Goal: Task Accomplishment & Management: Use online tool/utility

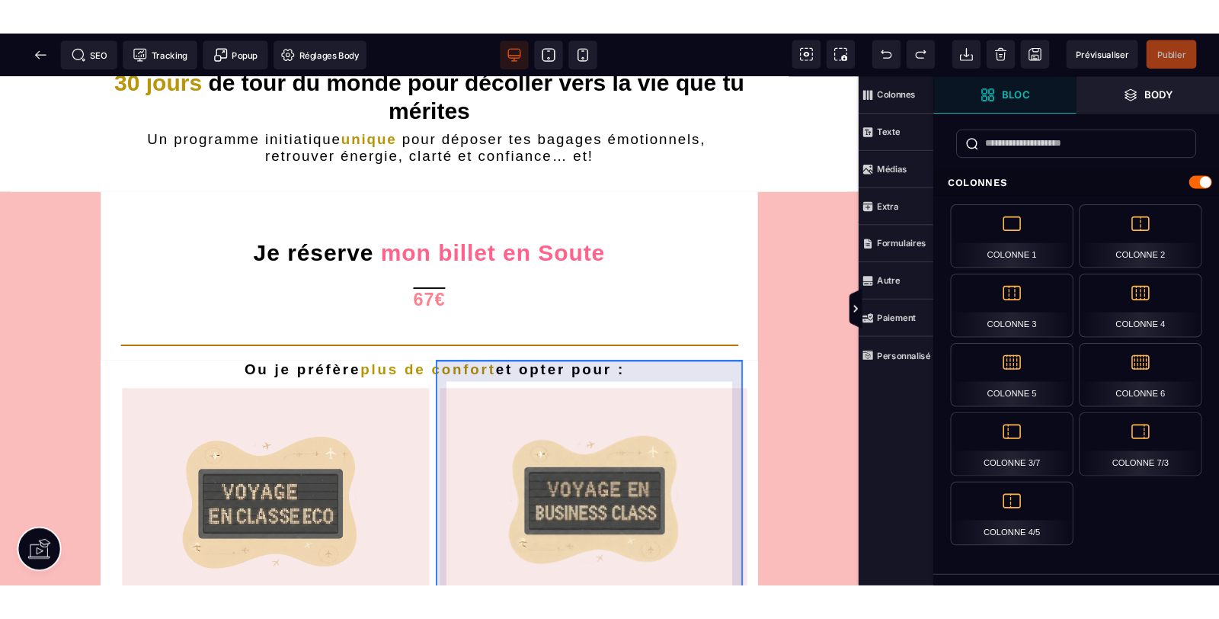
scroll to position [451, 0]
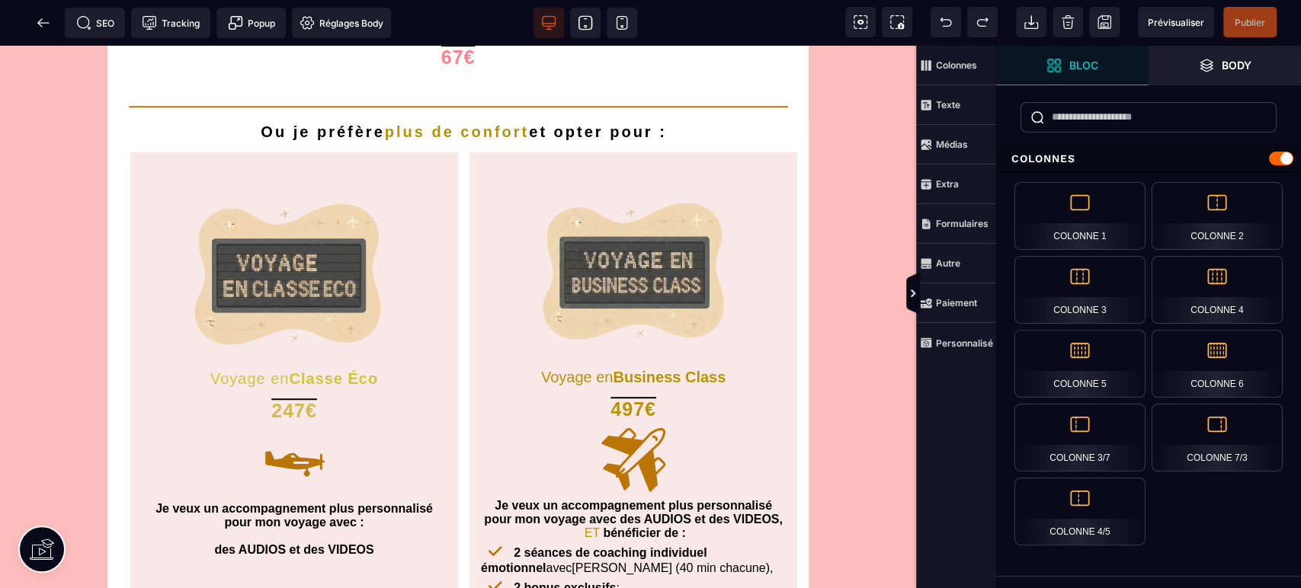
click at [45, 15] on icon at bounding box center [43, 22] width 15 height 15
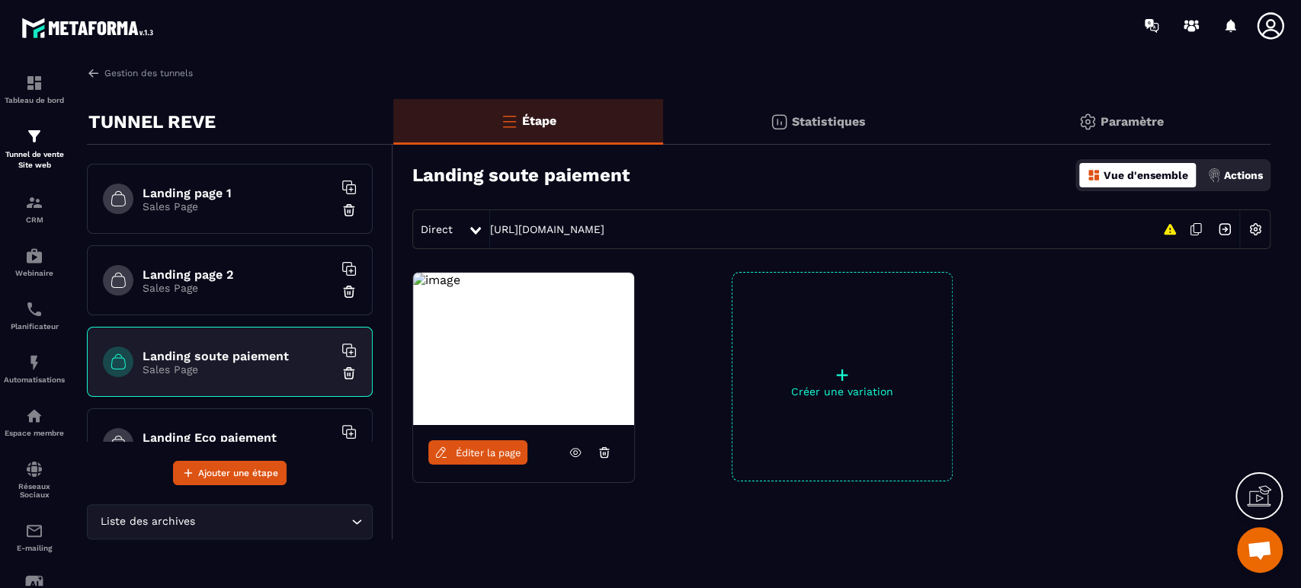
click at [566, 451] on link at bounding box center [575, 452] width 29 height 24
click at [0, 0] on img at bounding box center [0, 0] width 0 height 0
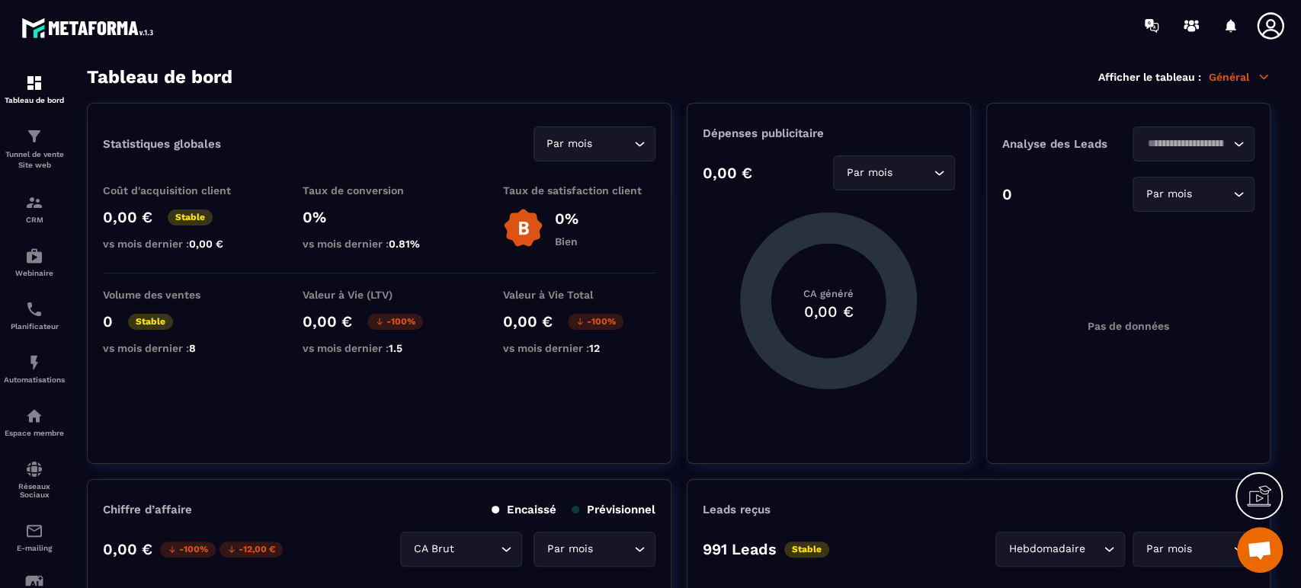
click at [1259, 493] on icon at bounding box center [1259, 496] width 24 height 24
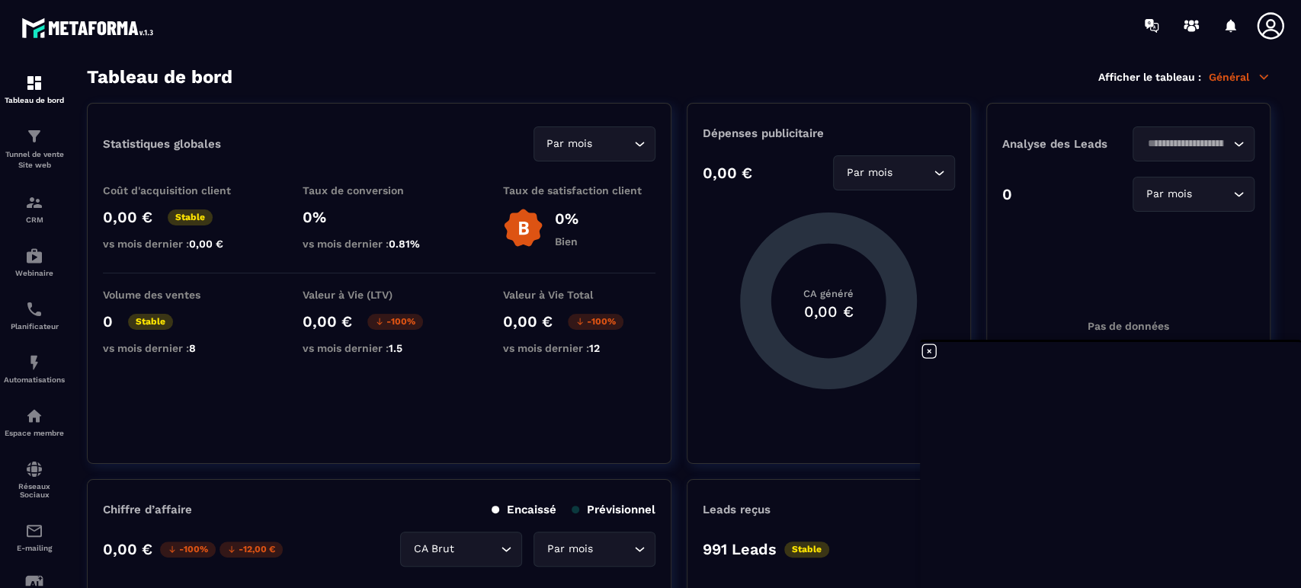
click at [928, 353] on icon at bounding box center [929, 351] width 18 height 18
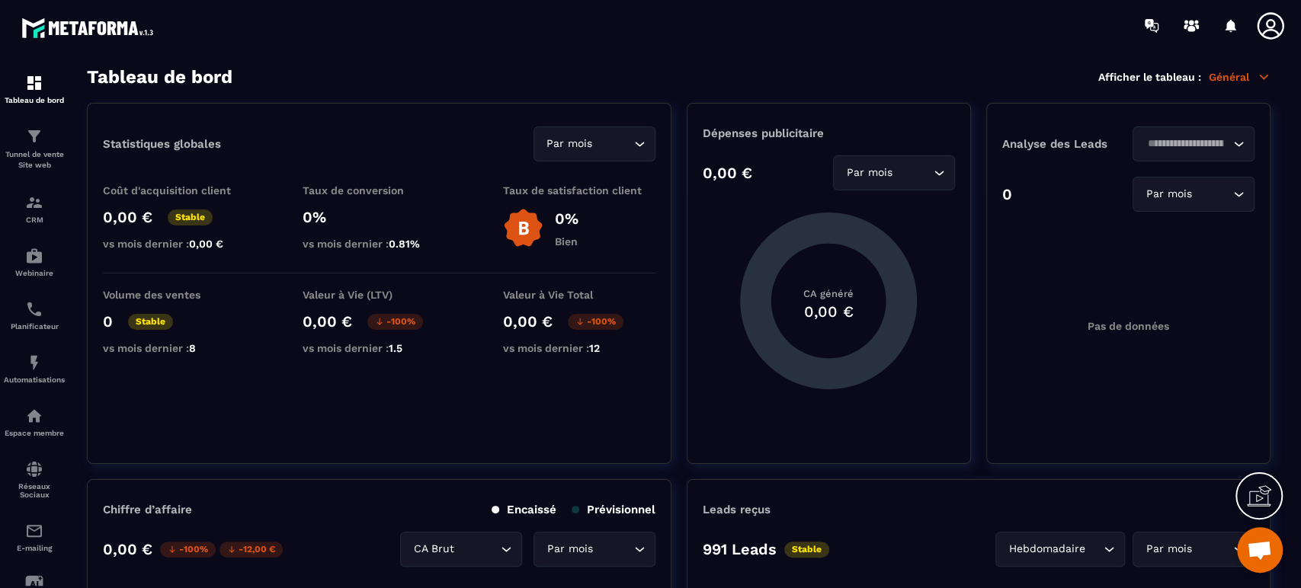
click at [1196, 21] on circle at bounding box center [1196, 22] width 4 height 4
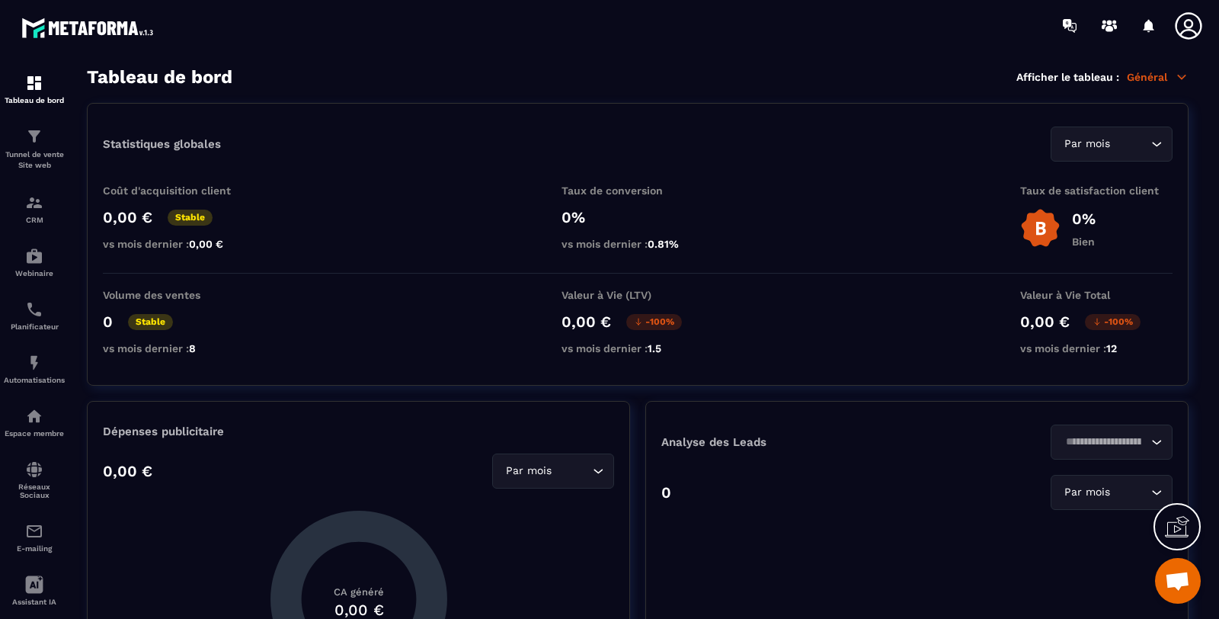
click at [0, 0] on img at bounding box center [0, 0] width 0 height 0
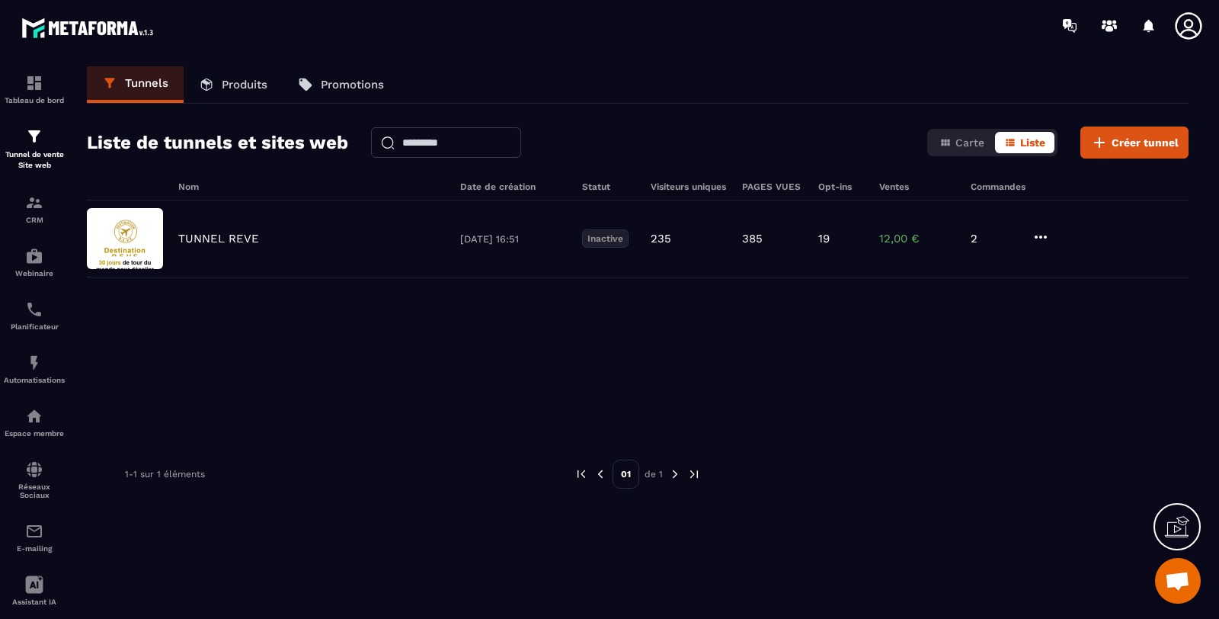
click at [241, 78] on p "Produits" at bounding box center [245, 85] width 46 height 14
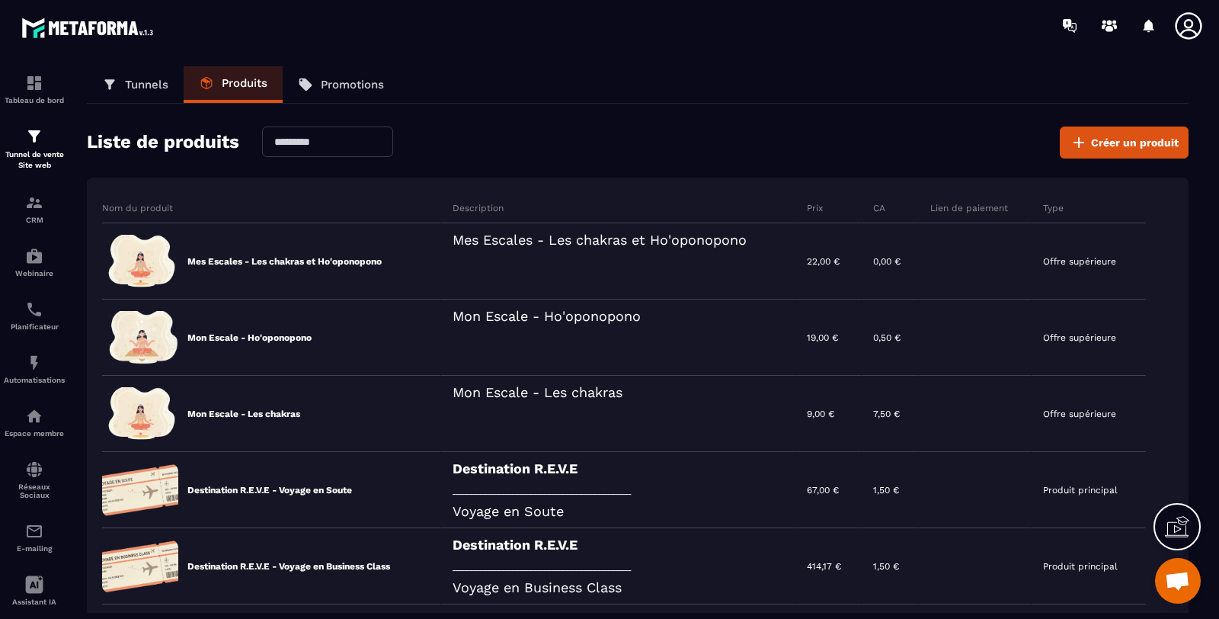
click at [1139, 147] on span "Créer un produit" at bounding box center [1135, 142] width 88 height 15
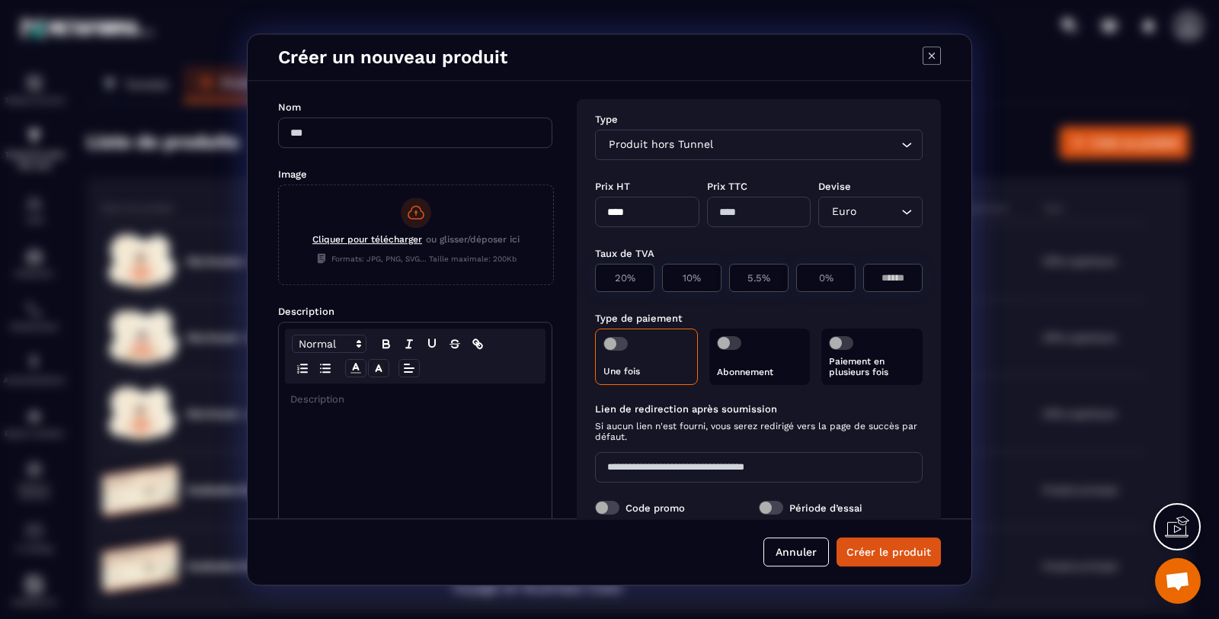
click at [677, 145] on div "Produit hors Tunnel" at bounding box center [751, 144] width 296 height 17
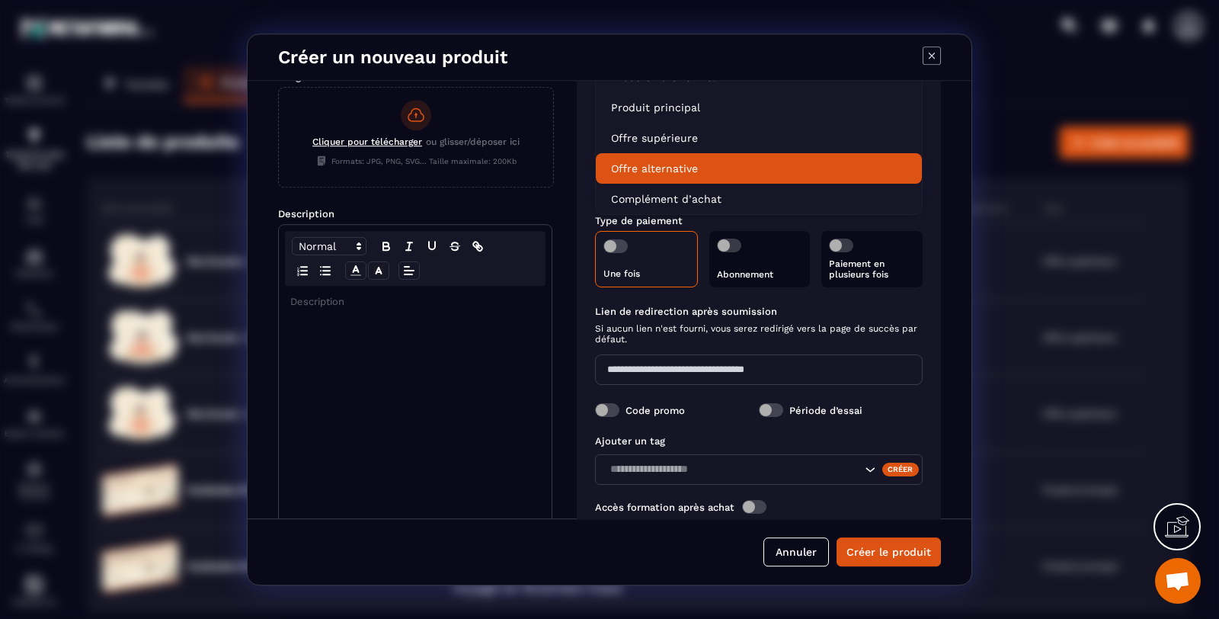
scroll to position [139, 0]
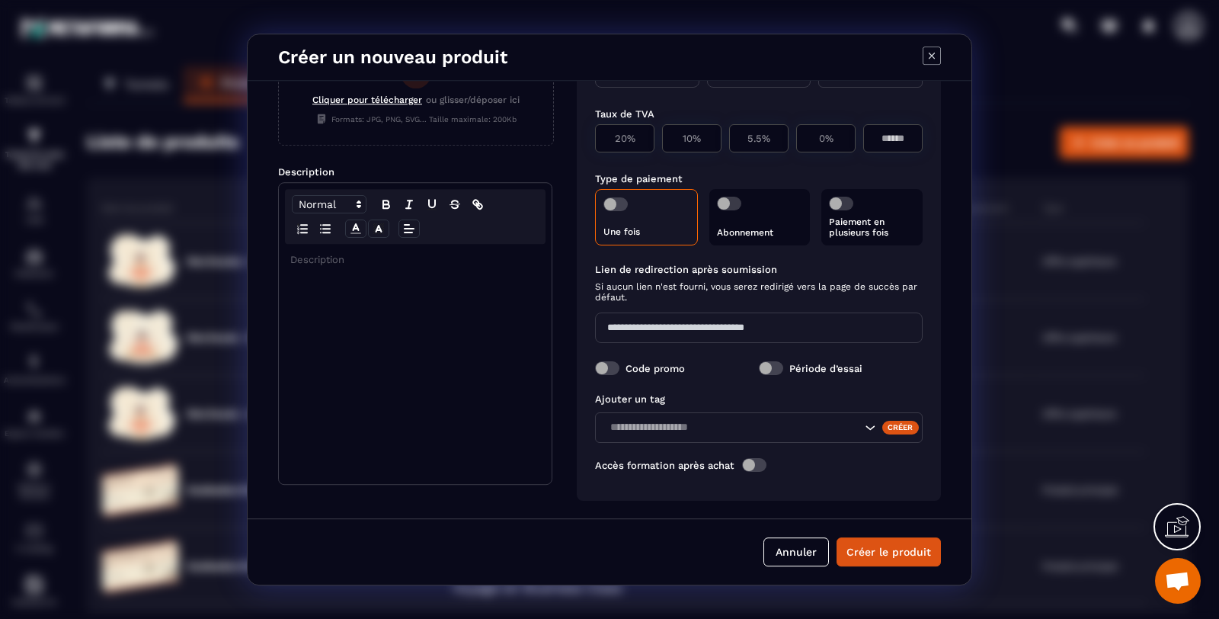
click at [929, 57] on icon "Modal window" at bounding box center [932, 55] width 18 height 18
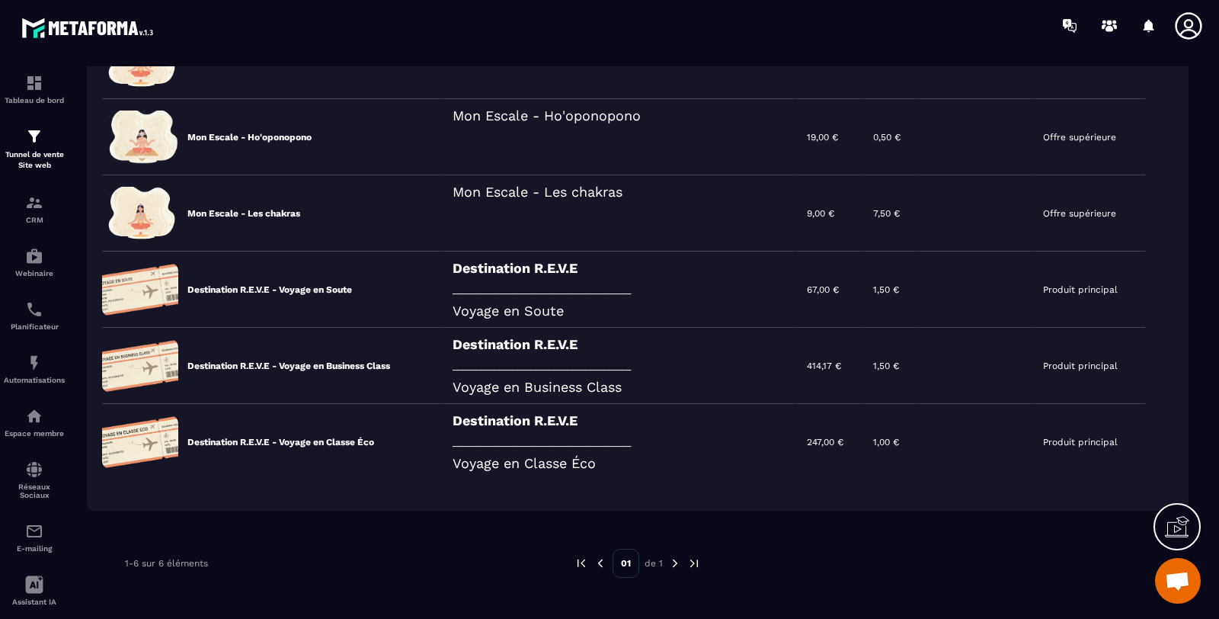
scroll to position [0, 0]
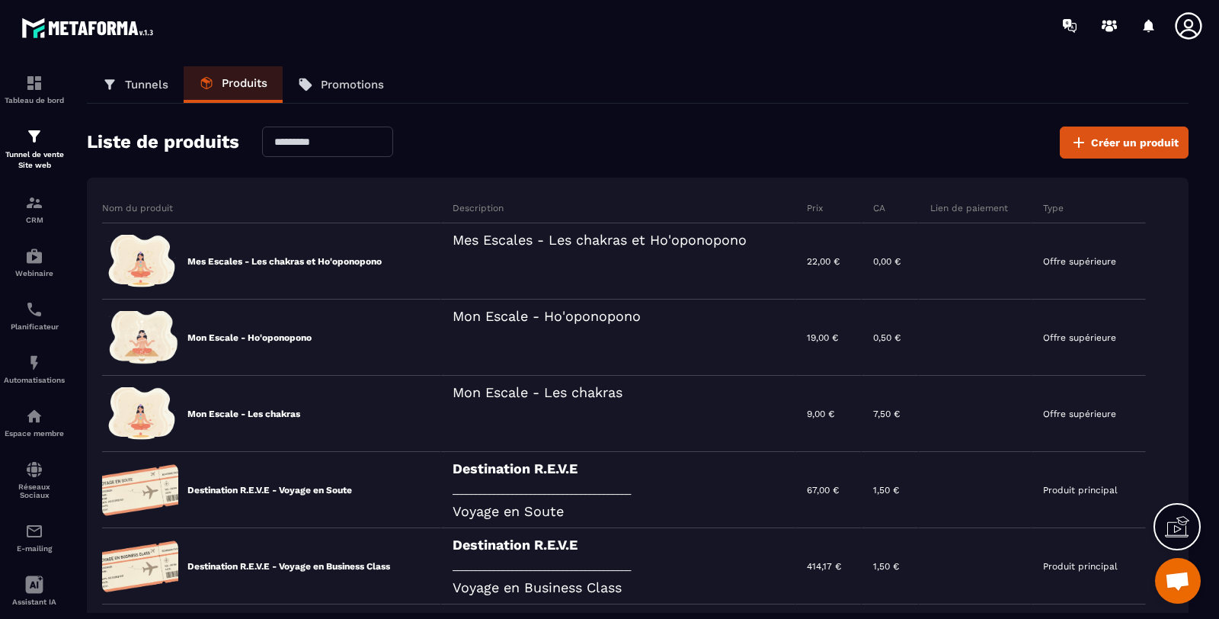
click at [1112, 146] on span "Créer un produit" at bounding box center [1135, 142] width 88 height 15
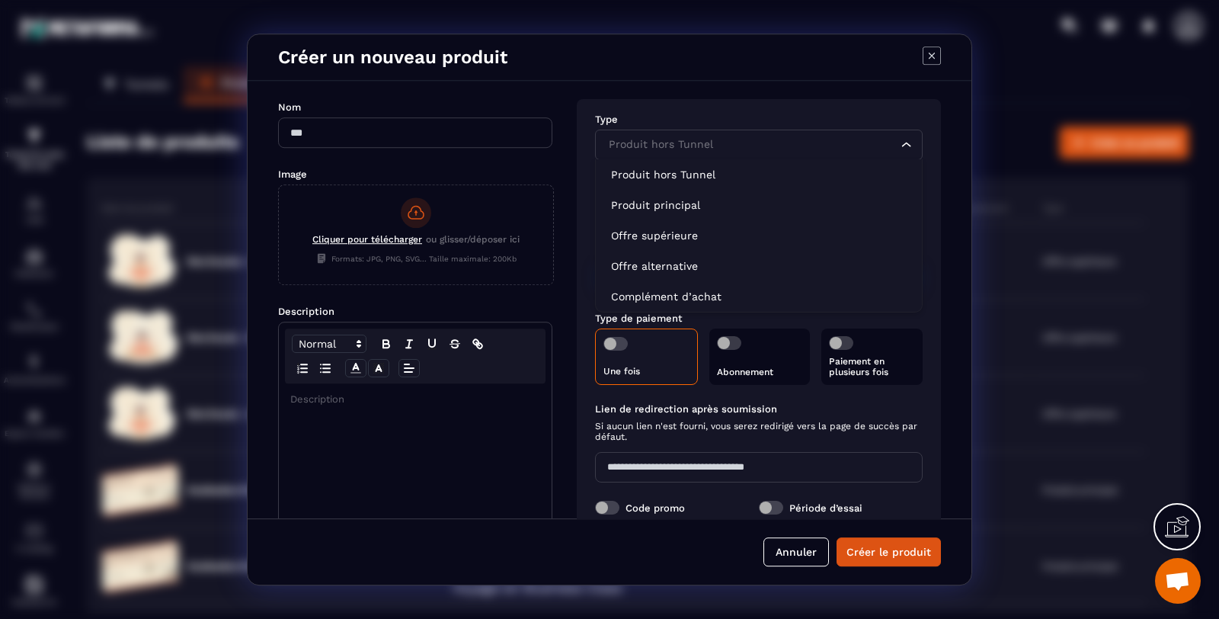
click at [661, 147] on div "Produit hors Tunnel" at bounding box center [751, 144] width 296 height 17
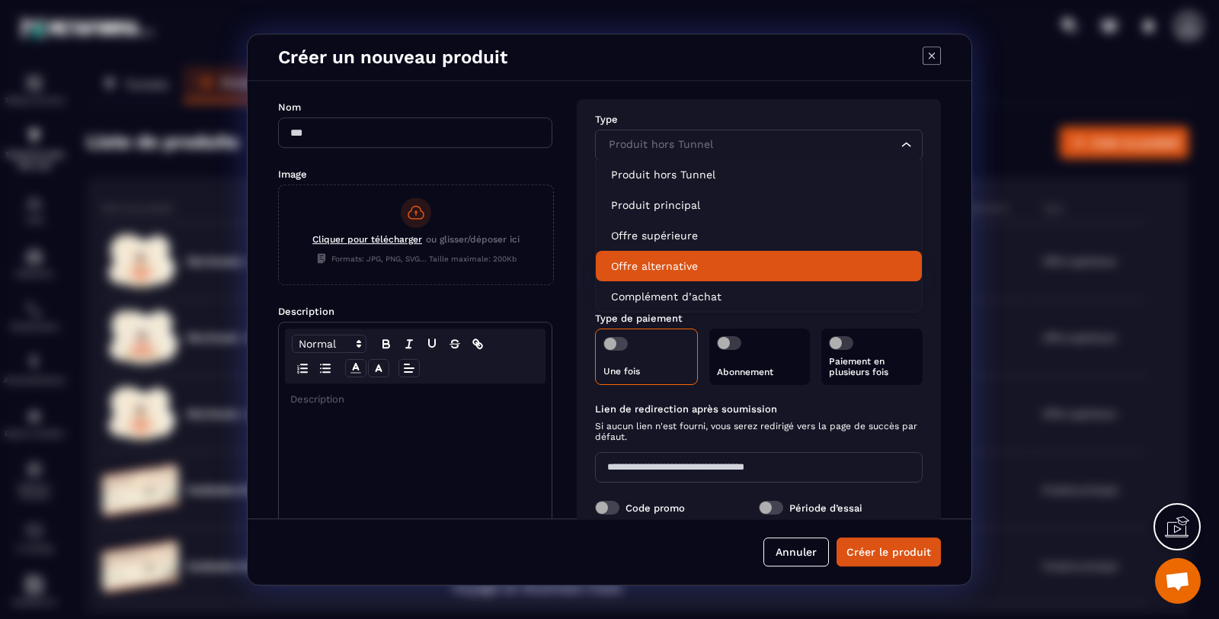
scroll to position [139, 0]
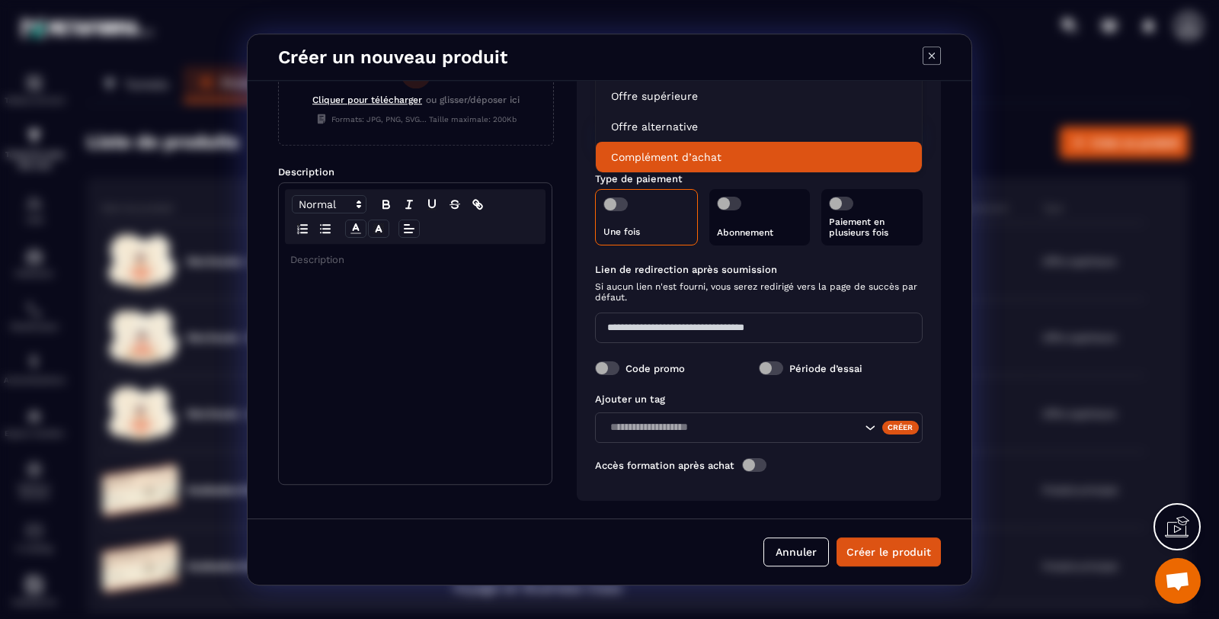
click at [700, 158] on p "Complément d’achat" at bounding box center [759, 156] width 296 height 15
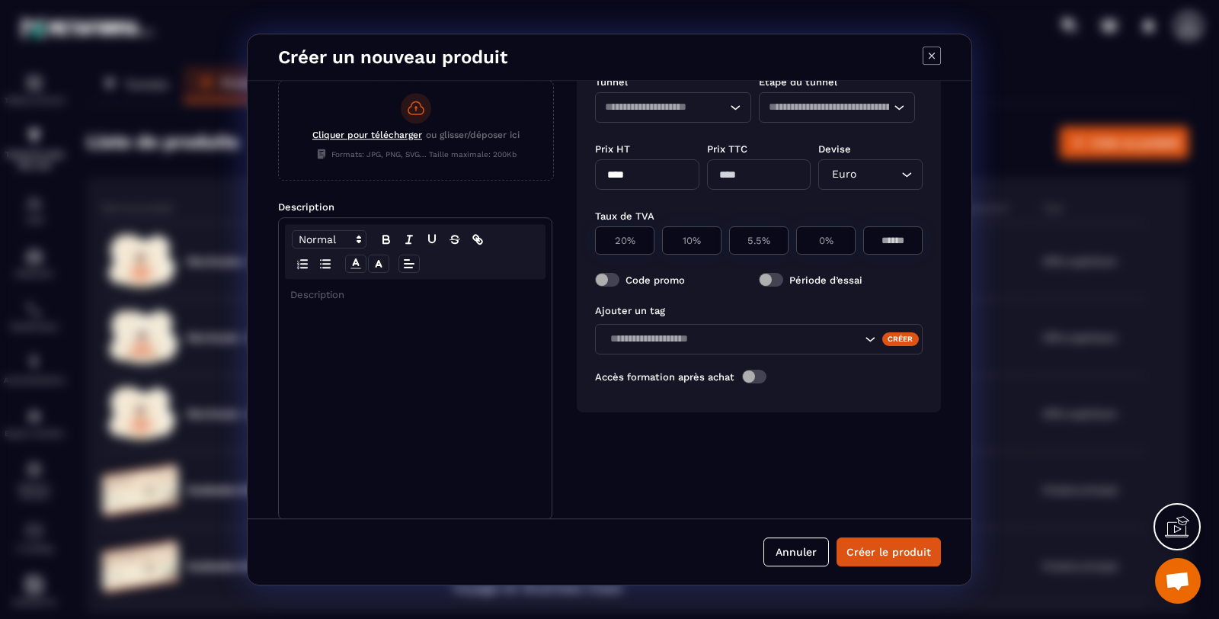
scroll to position [0, 0]
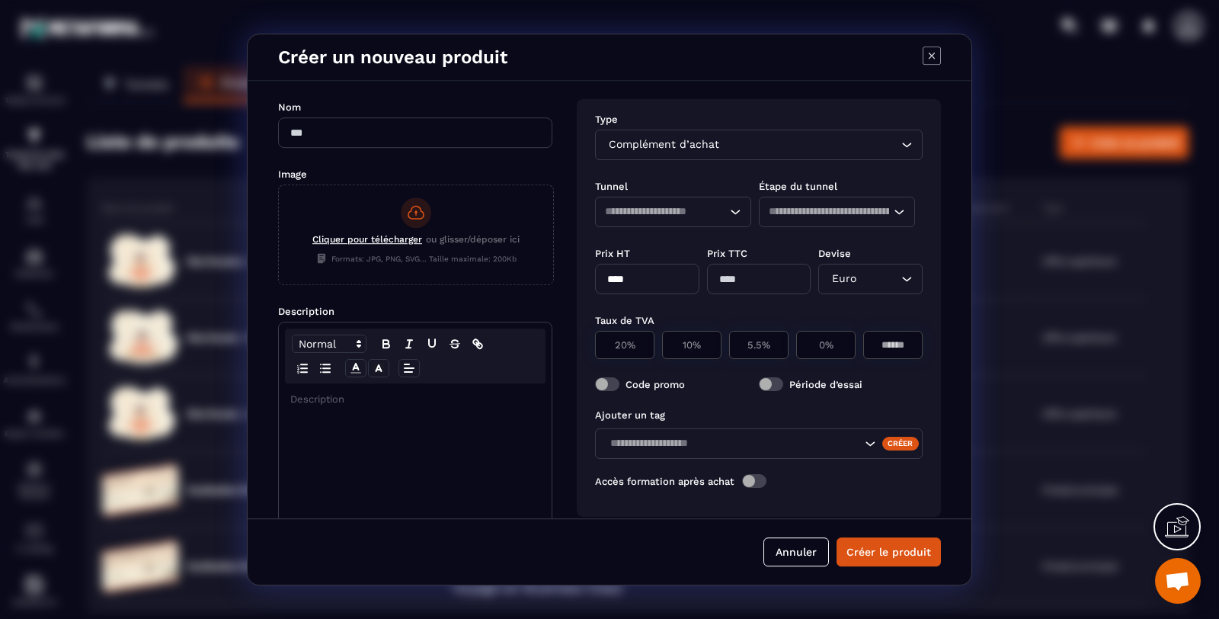
click at [375, 146] on input "Modal window" at bounding box center [415, 132] width 274 height 30
type input "**********"
click at [326, 418] on div "Modal window" at bounding box center [415, 503] width 273 height 240
click at [636, 276] on input "****" at bounding box center [647, 279] width 104 height 30
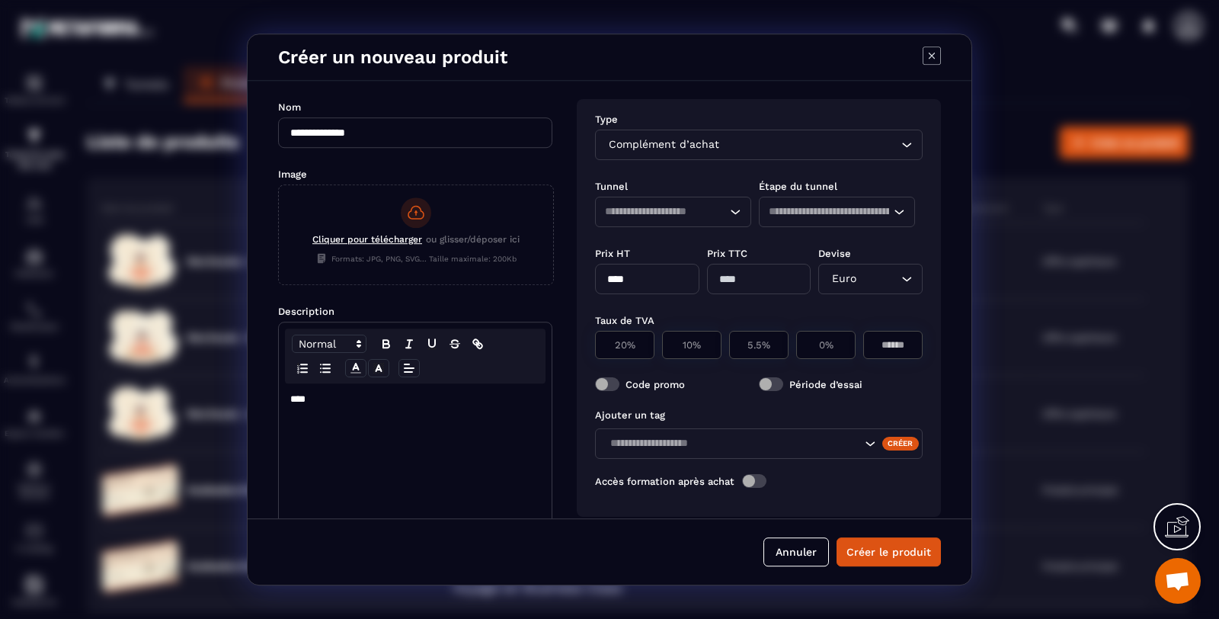
click at [636, 276] on input "****" at bounding box center [647, 279] width 104 height 30
type input "****"
type input "*"
click at [843, 352] on div "0%" at bounding box center [825, 345] width 59 height 28
type input "*"
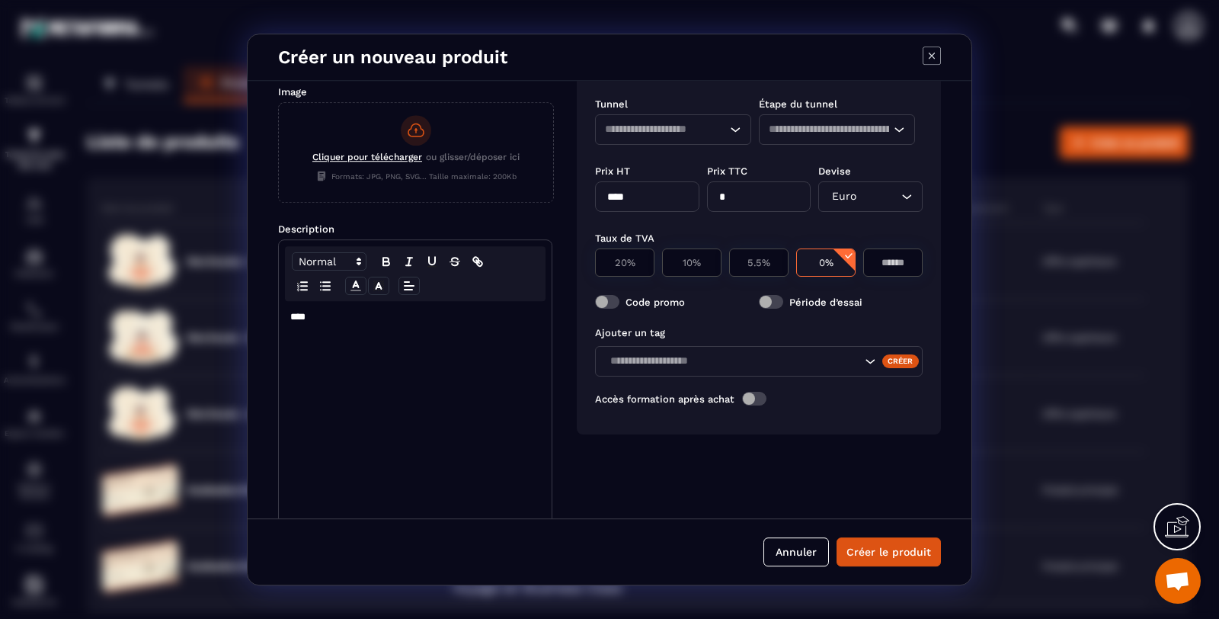
scroll to position [104, 0]
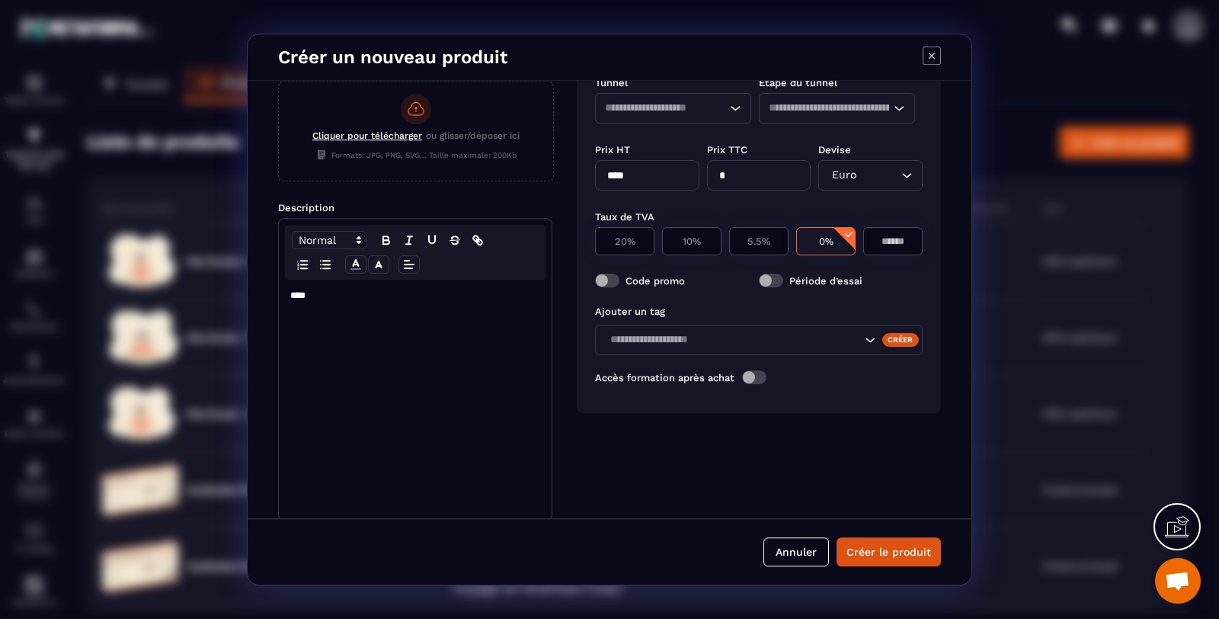
click at [874, 546] on button "Créer le produit" at bounding box center [889, 551] width 104 height 29
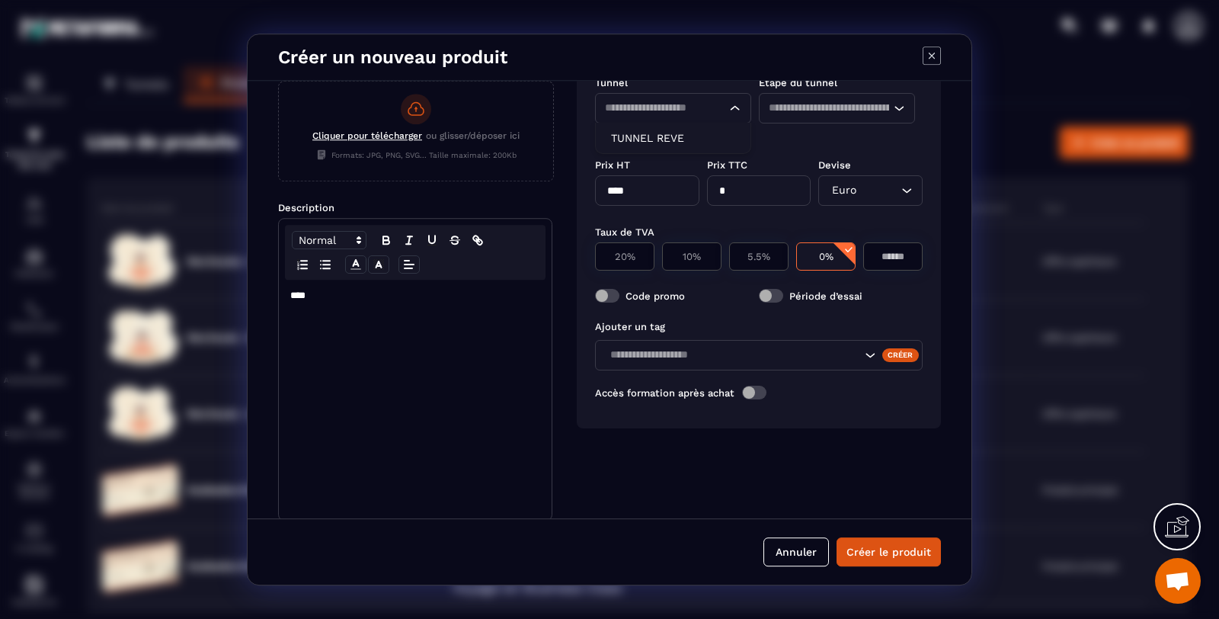
click at [699, 100] on div "Loading..." at bounding box center [673, 108] width 156 height 30
click at [676, 130] on p "TUNNEL REVE" at bounding box center [673, 137] width 124 height 15
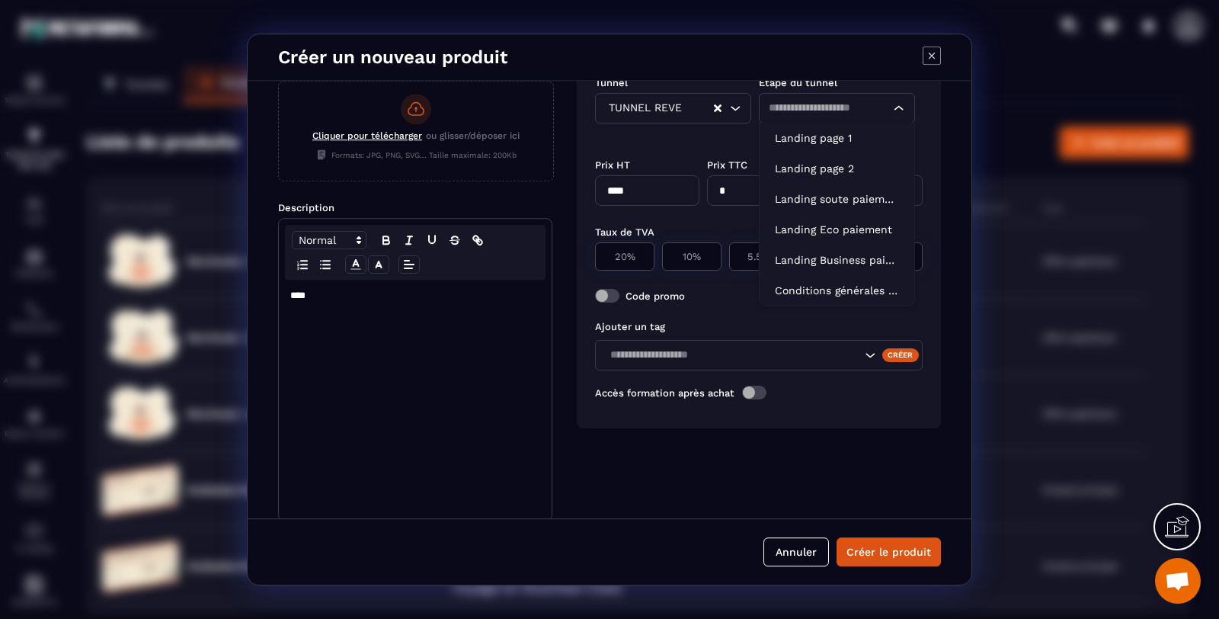
click at [831, 105] on input "Search for option" at bounding box center [829, 108] width 121 height 17
click at [854, 196] on p "Landing soute paiement" at bounding box center [837, 198] width 124 height 15
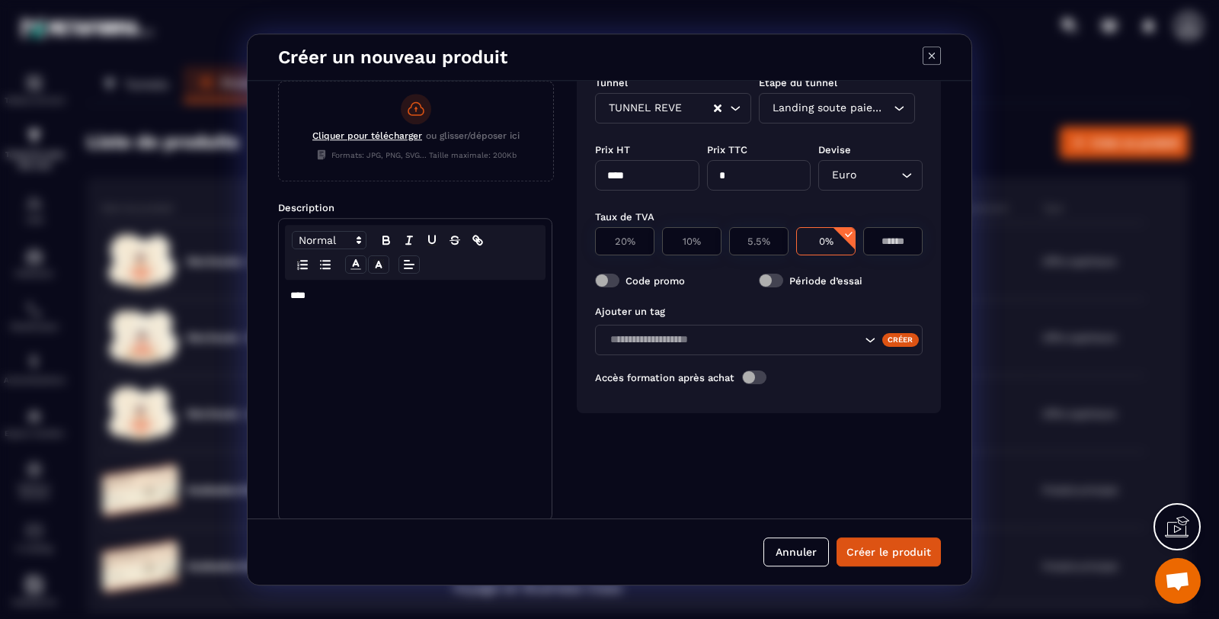
click at [880, 551] on button "Créer le produit" at bounding box center [889, 551] width 104 height 29
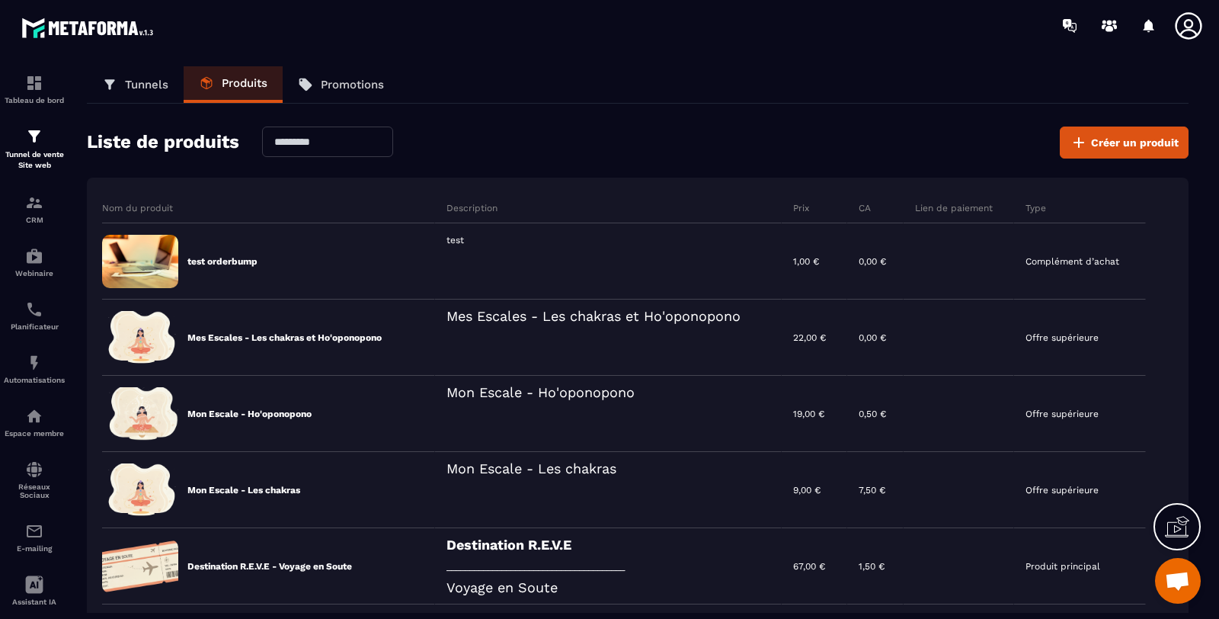
click at [235, 259] on p "test orderbump" at bounding box center [222, 261] width 70 height 12
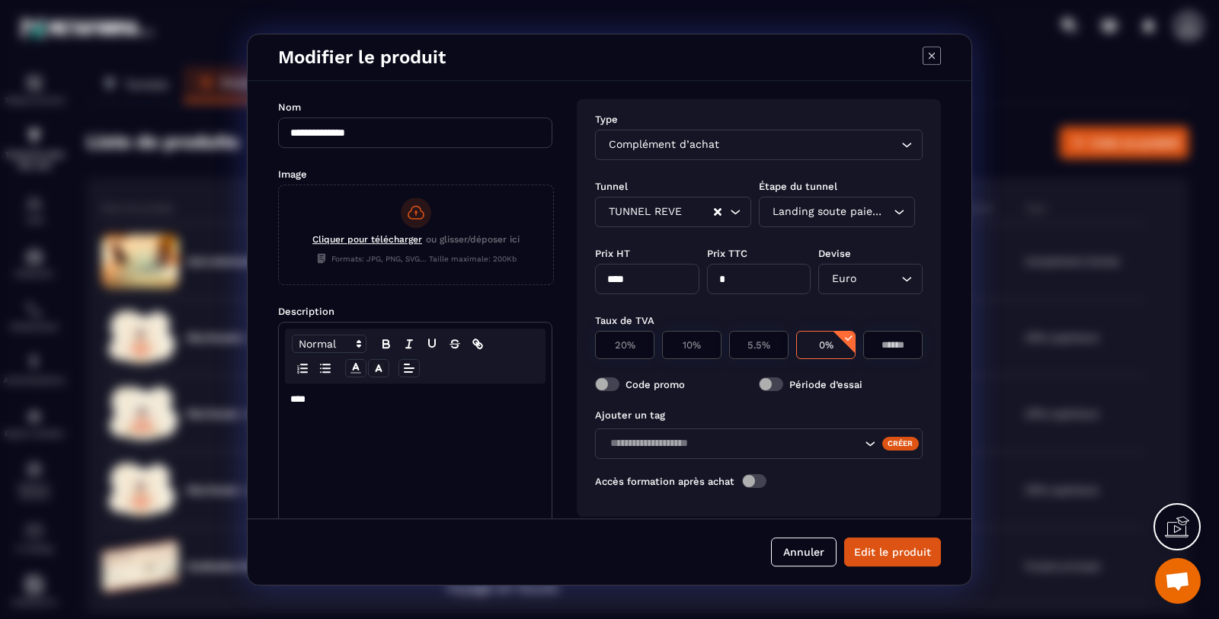
click at [823, 549] on button "Annuler" at bounding box center [804, 551] width 66 height 29
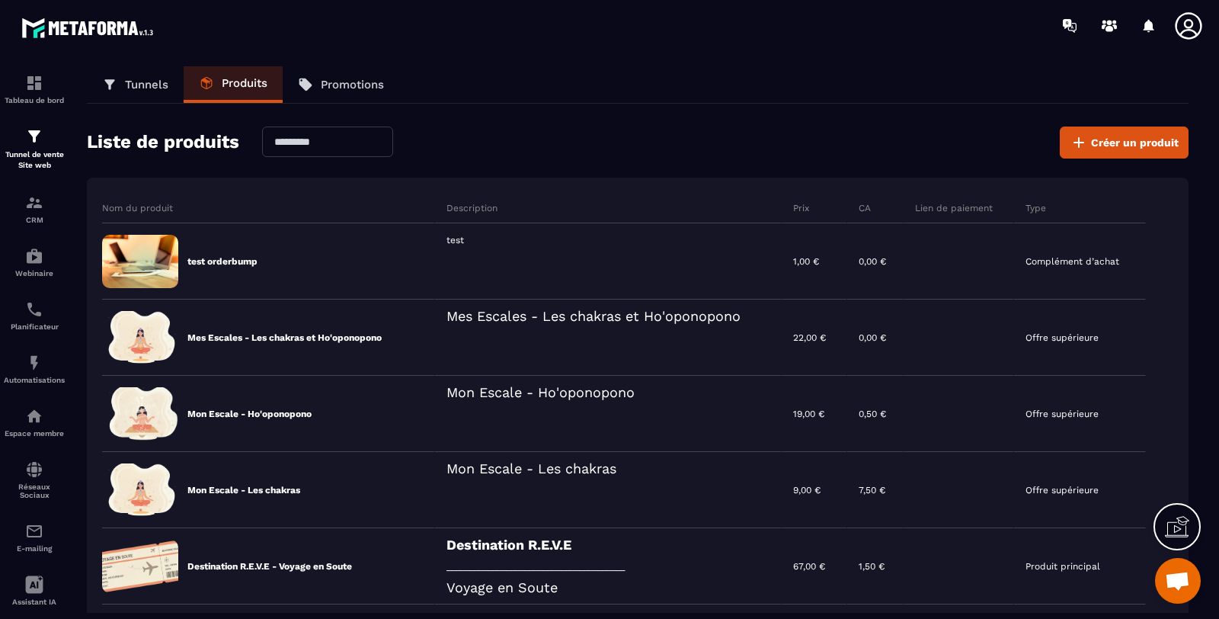
click at [1141, 140] on span "Créer un produit" at bounding box center [1135, 142] width 88 height 15
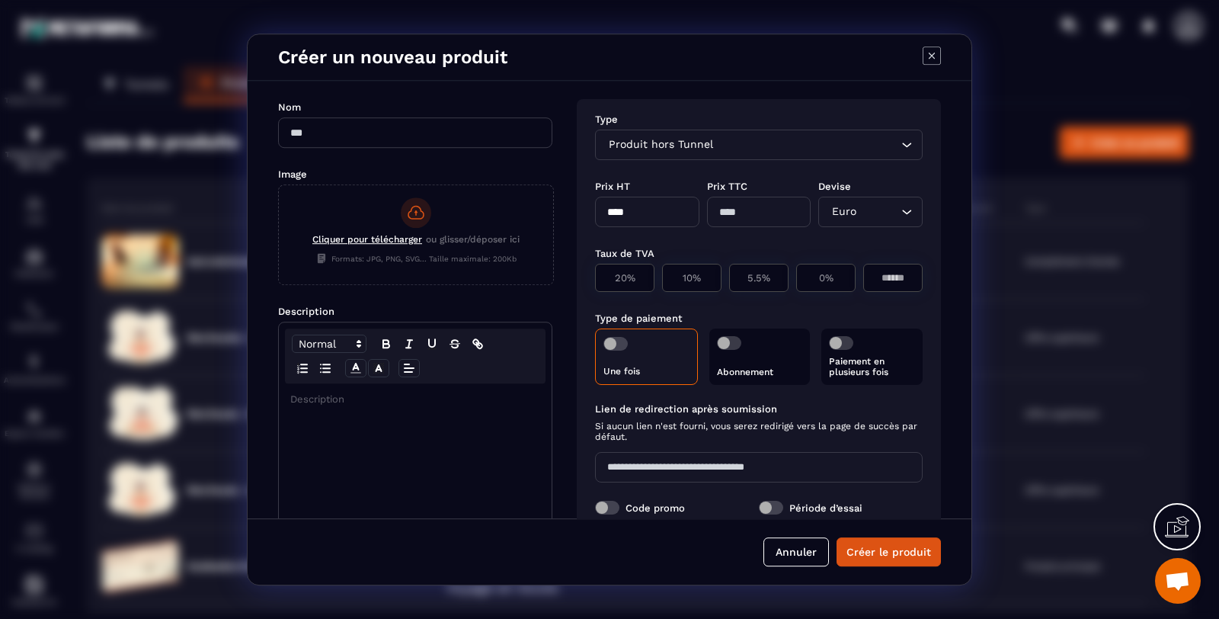
click at [389, 139] on input "Modal window" at bounding box center [415, 132] width 274 height 30
type input "**********"
click at [368, 407] on div "Modal window" at bounding box center [415, 503] width 273 height 240
click at [685, 145] on div "Produit hors Tunnel" at bounding box center [751, 144] width 296 height 17
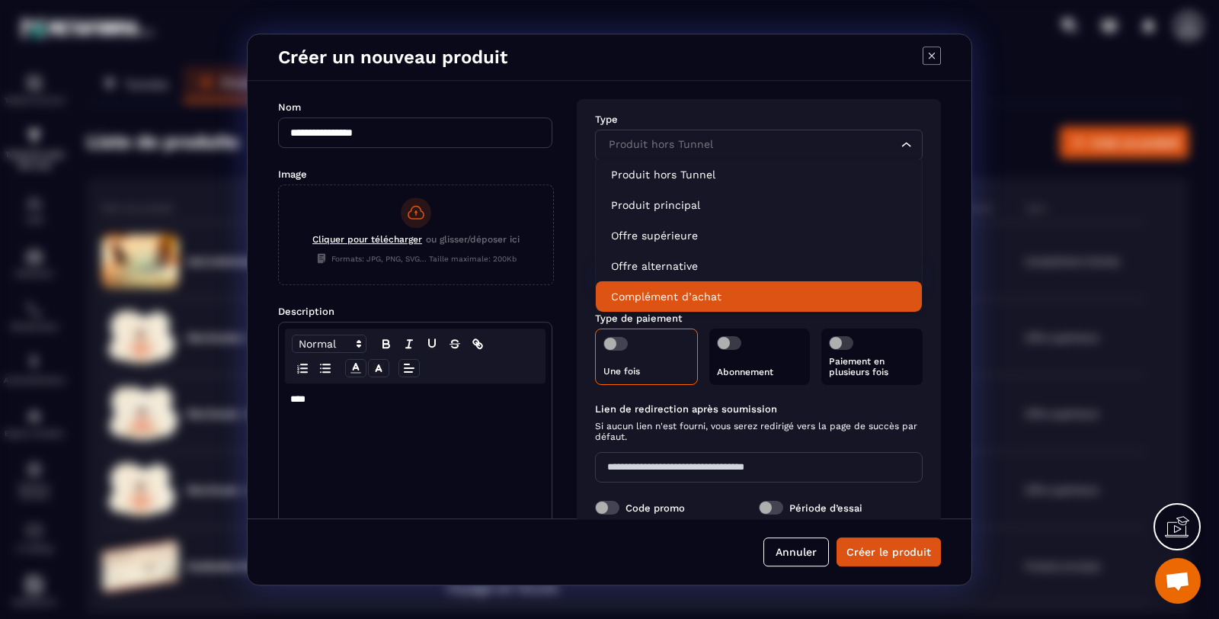
click at [693, 296] on p "Complément d’achat" at bounding box center [759, 296] width 296 height 15
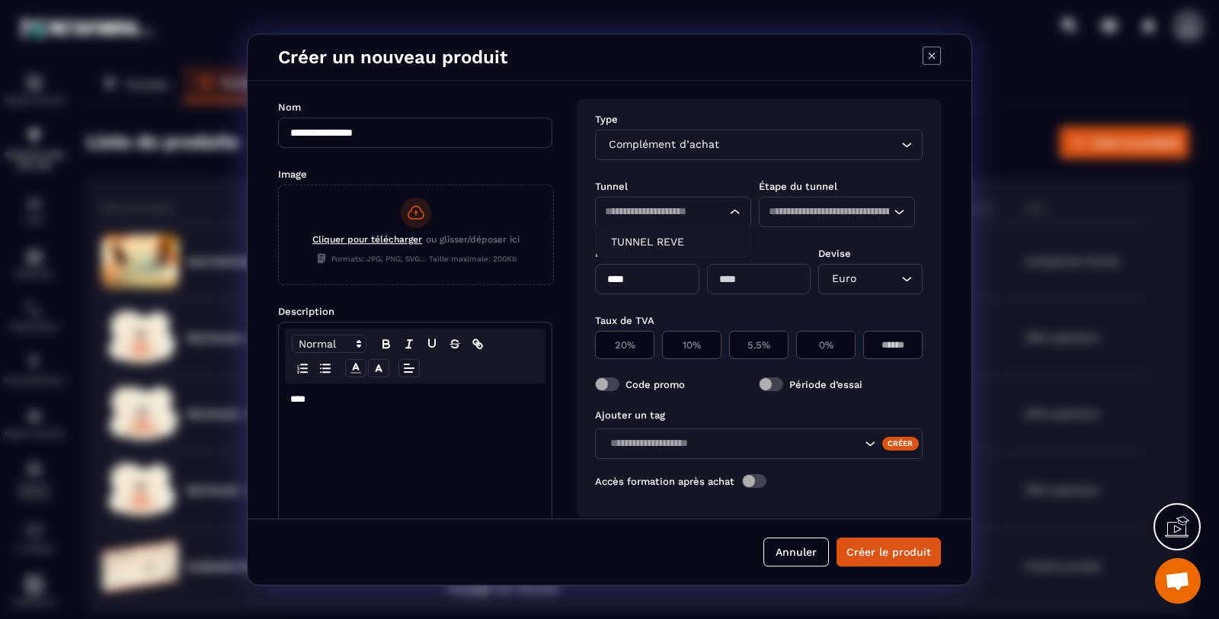
click at [705, 206] on input "Search for option" at bounding box center [658, 211] width 107 height 17
click at [698, 248] on p "TUNNEL REVE" at bounding box center [673, 241] width 124 height 15
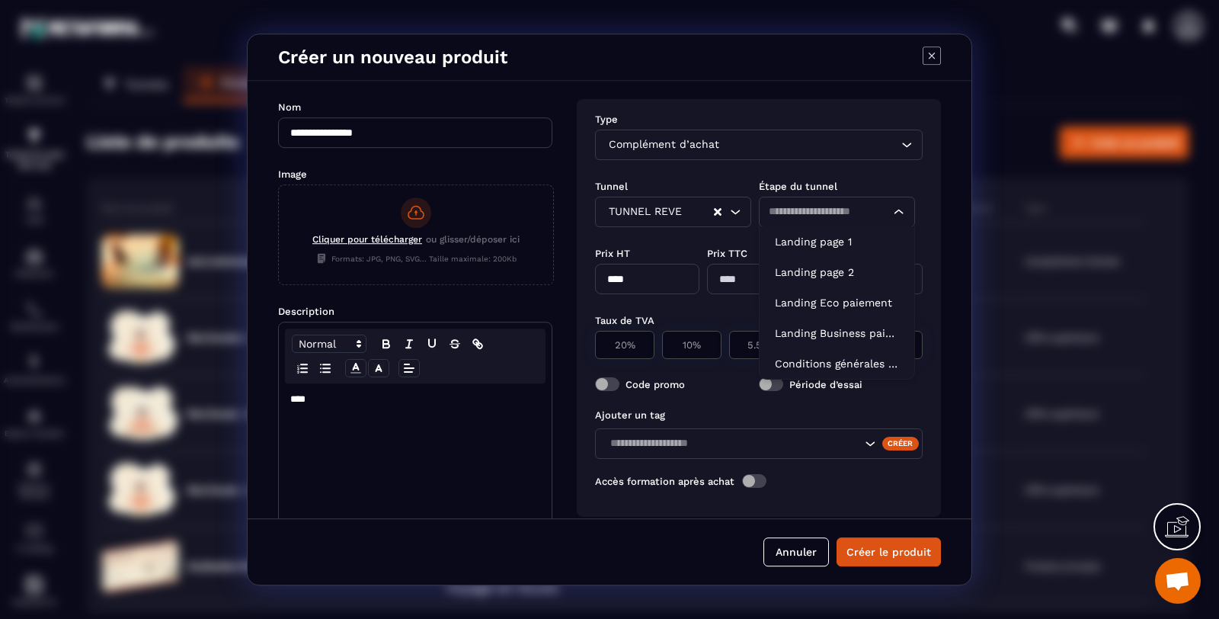
click at [836, 198] on div "Loading..." at bounding box center [837, 212] width 156 height 30
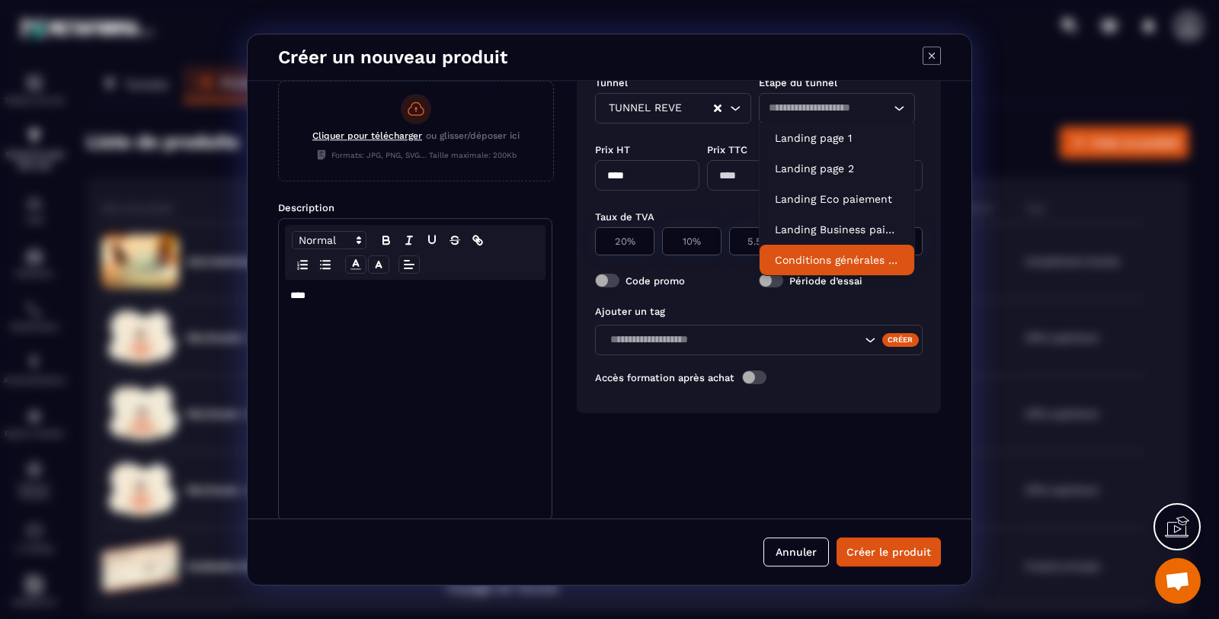
click at [796, 547] on button "Annuler" at bounding box center [796, 551] width 66 height 29
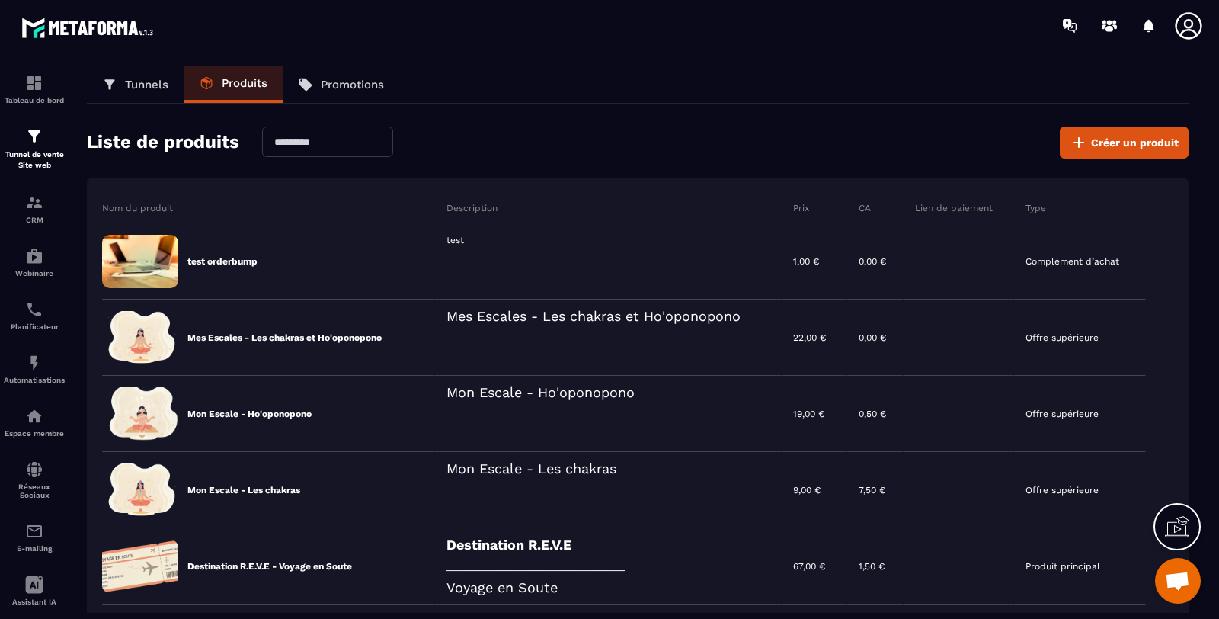
click at [0, 0] on icon at bounding box center [0, 0] width 0 height 0
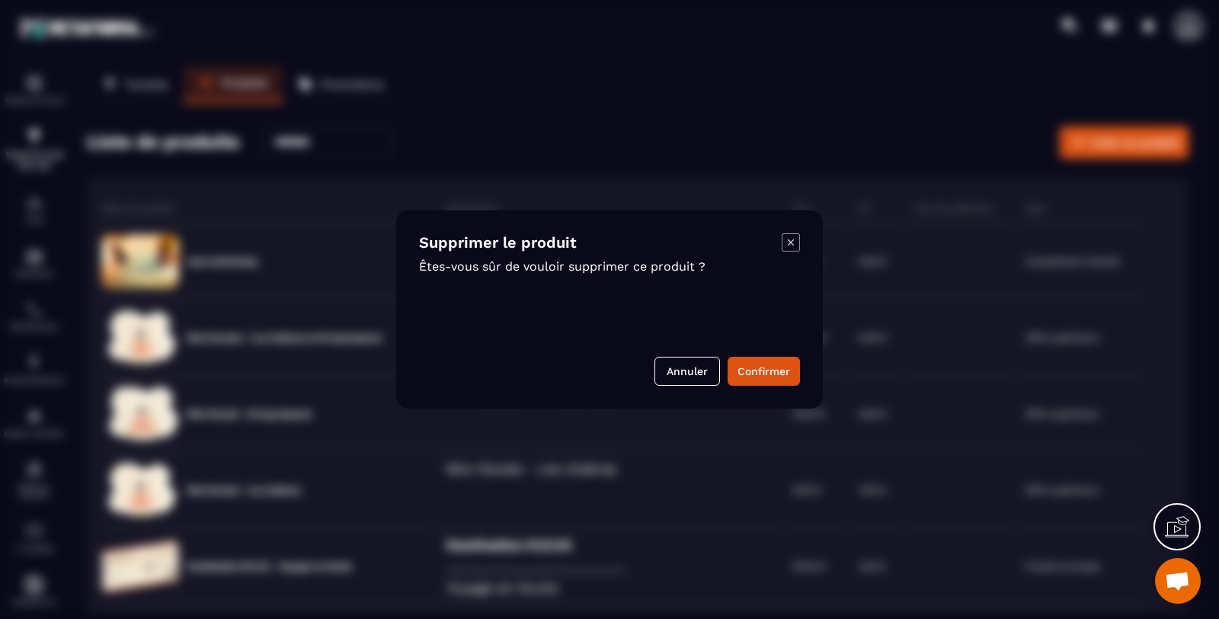
click at [783, 370] on button "Confirmer" at bounding box center [764, 371] width 72 height 29
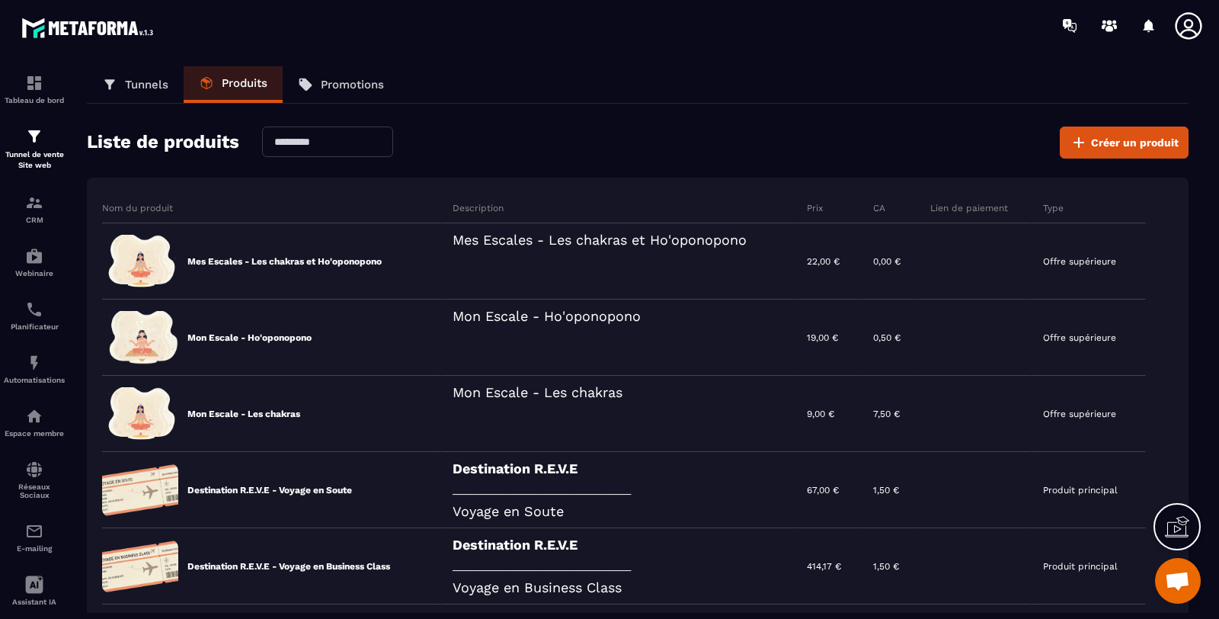
click at [139, 82] on p "Tunnels" at bounding box center [146, 85] width 43 height 14
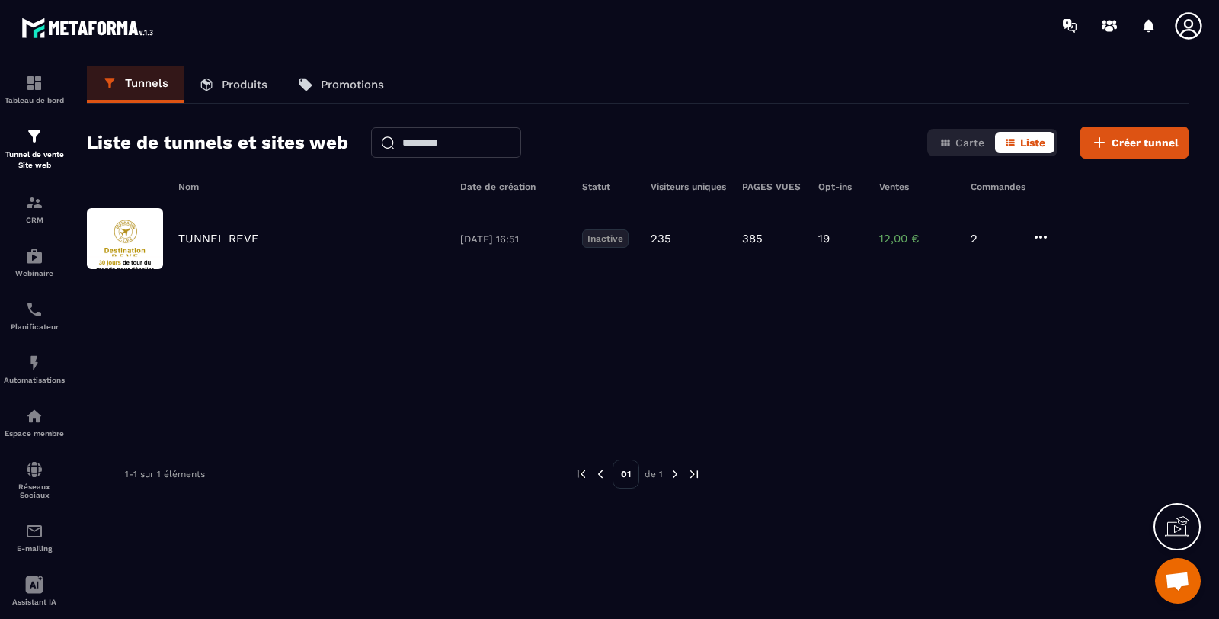
click at [242, 233] on p "TUNNEL REVE" at bounding box center [218, 239] width 81 height 14
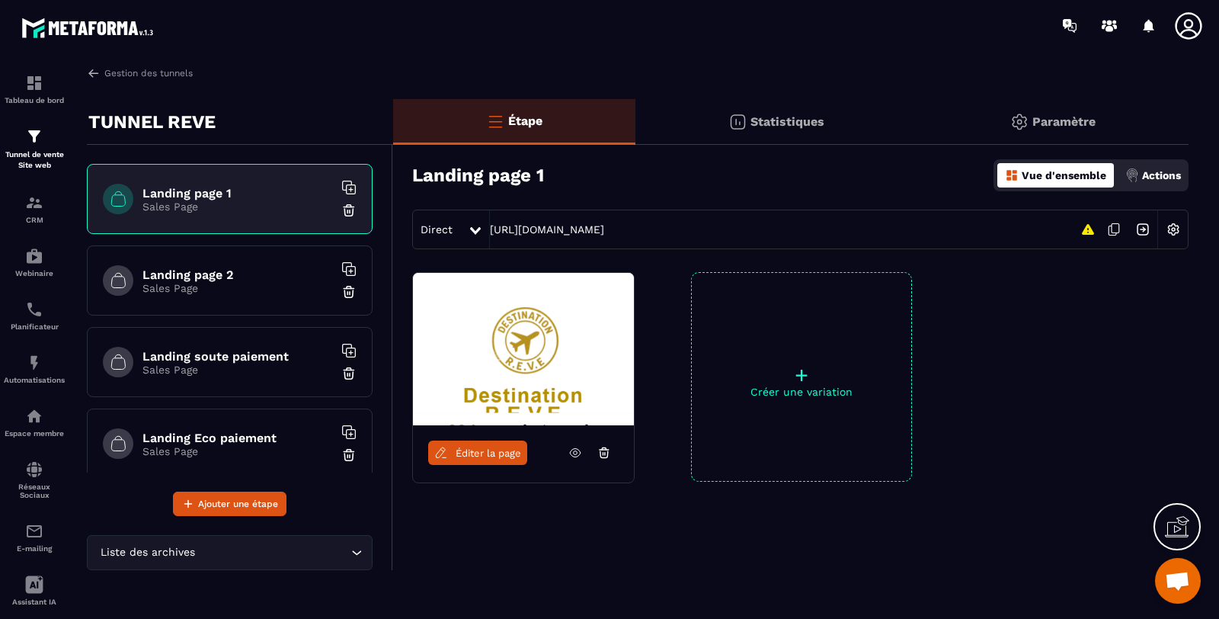
click at [259, 354] on h6 "Landing soute paiement" at bounding box center [237, 356] width 190 height 14
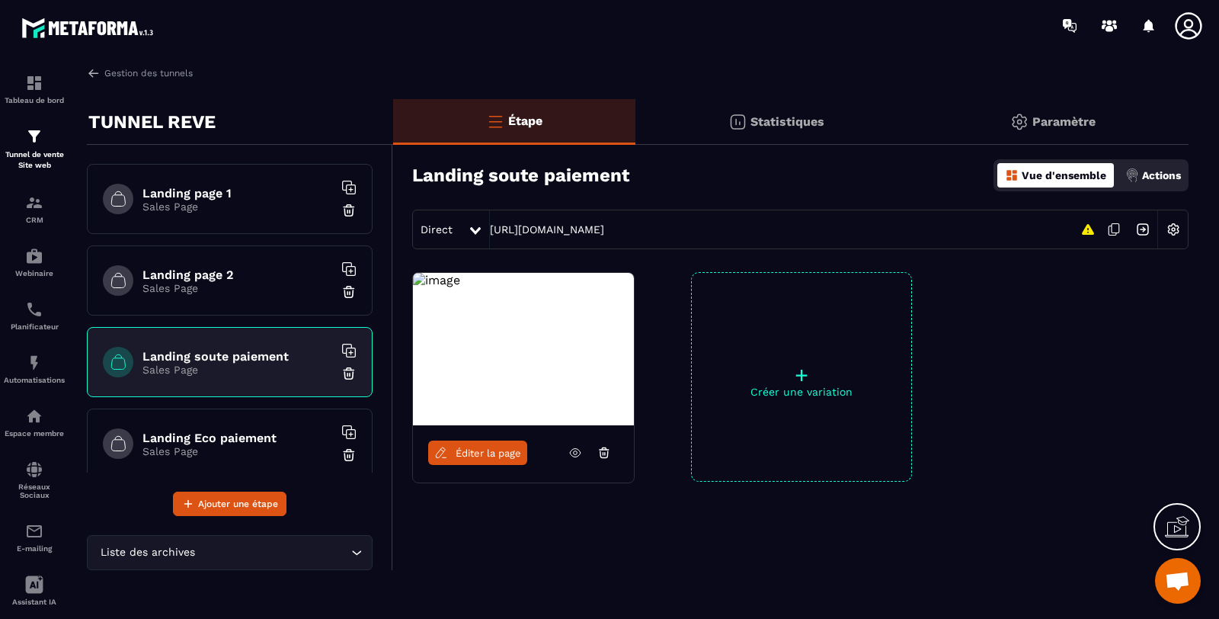
click at [574, 453] on icon at bounding box center [576, 453] width 4 height 4
click at [469, 447] on span "Éditer la page" at bounding box center [489, 452] width 66 height 11
